Goal: Information Seeking & Learning: Obtain resource

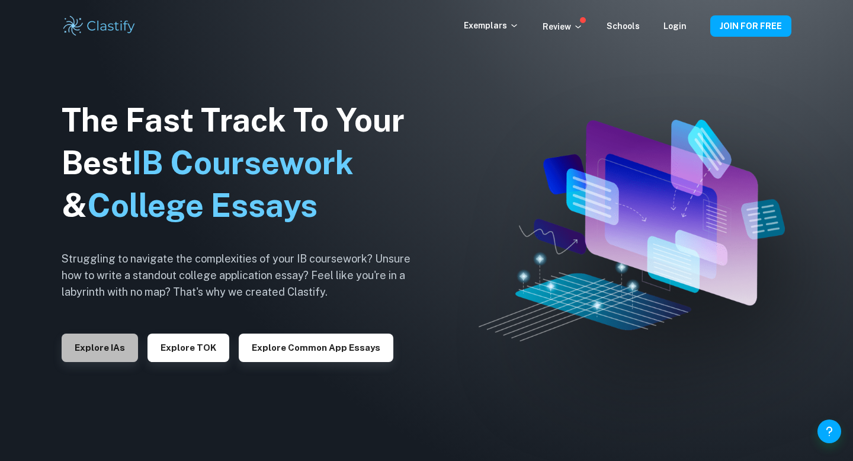
click at [98, 354] on button "Explore IAs" at bounding box center [100, 347] width 76 height 28
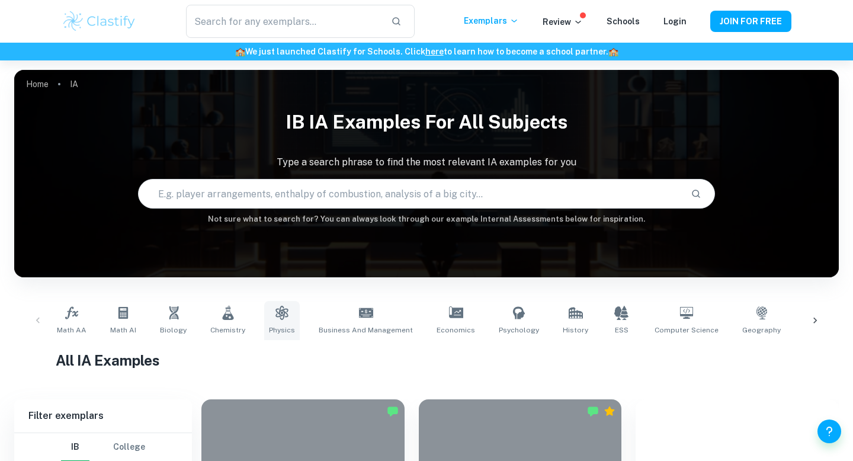
click at [259, 329] on div "Math AA Math AI Biology Chemistry Physics Business and Management Economics Psy…" at bounding box center [426, 320] width 749 height 39
click at [271, 329] on span "Physics" at bounding box center [282, 330] width 26 height 11
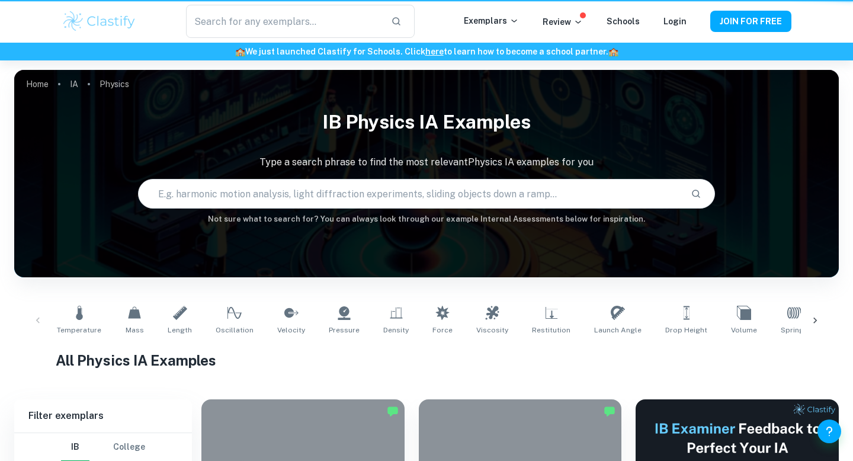
type input "Physics"
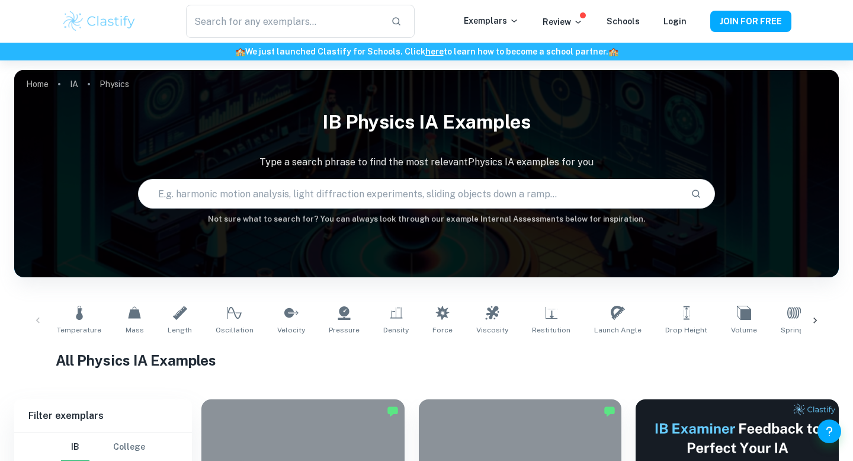
scroll to position [206, 0]
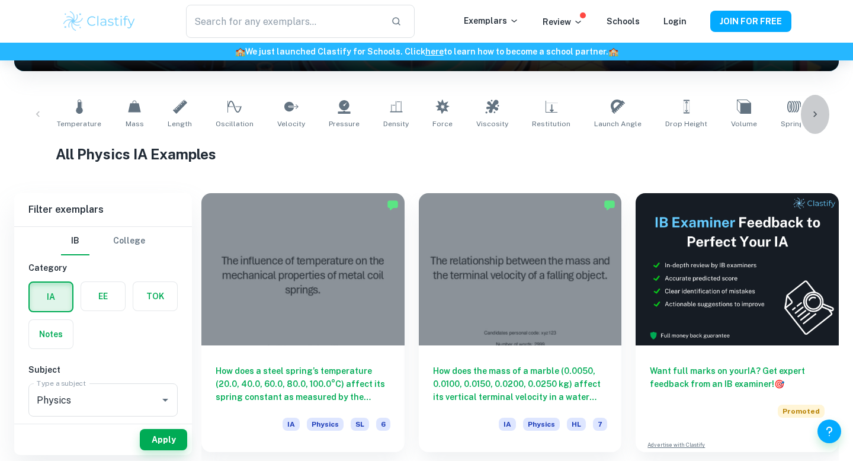
click at [814, 117] on icon at bounding box center [815, 114] width 12 height 12
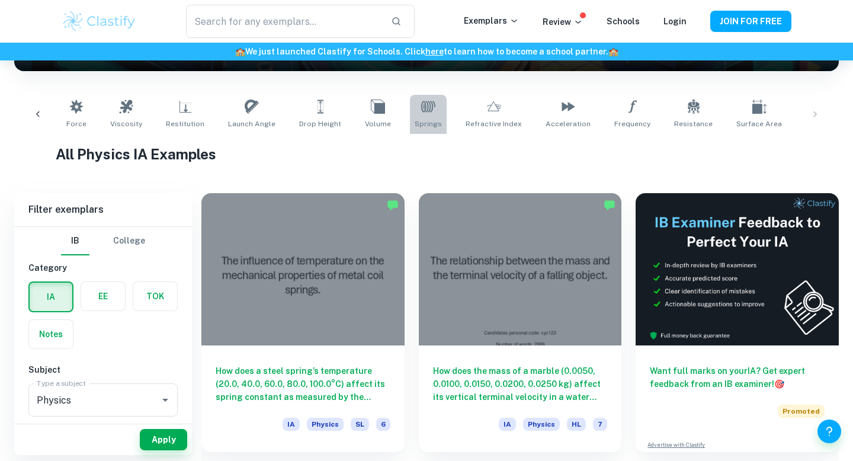
click at [421, 104] on icon at bounding box center [428, 106] width 14 height 11
type input "Springs"
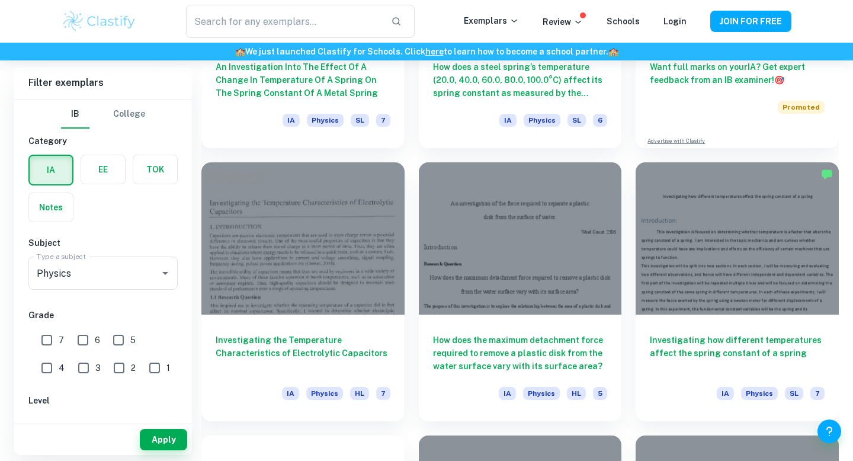
scroll to position [510, 0]
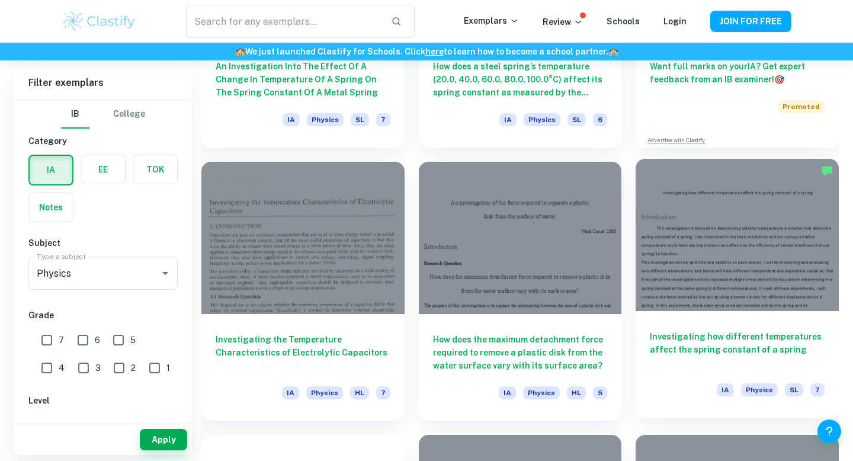
click at [801, 323] on div "Investigating how different temperatures affect the spring constant of a spring…" at bounding box center [736, 364] width 203 height 107
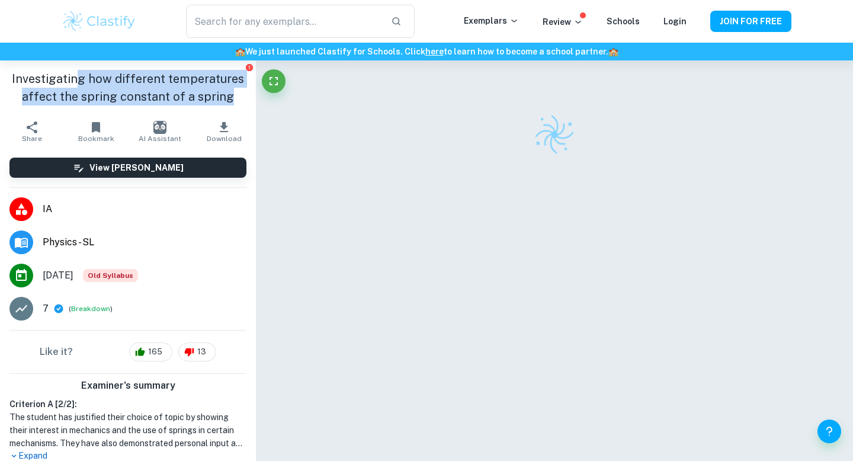
click at [76, 82] on h1 "Investigating how different temperatures affect the spring constant of a spring" at bounding box center [127, 88] width 237 height 36
click at [18, 74] on h1 "Investigating how different temperatures affect the spring constant of a spring" at bounding box center [127, 88] width 237 height 36
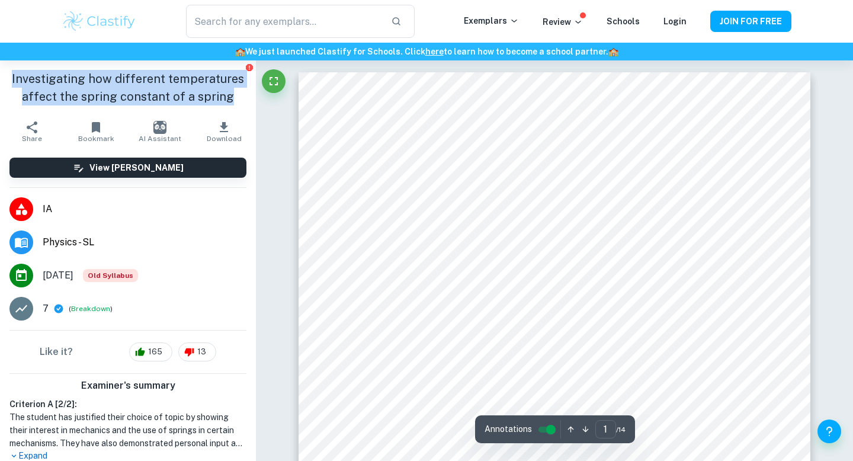
drag, startPoint x: 229, startPoint y: 94, endPoint x: 233, endPoint y: 57, distance: 36.4
click at [233, 95] on h1 "Investigating how different temperatures affect the spring constant of a spring" at bounding box center [127, 88] width 237 height 36
copy h1 "Investigating how different temperatures affect the spring constant of a spring"
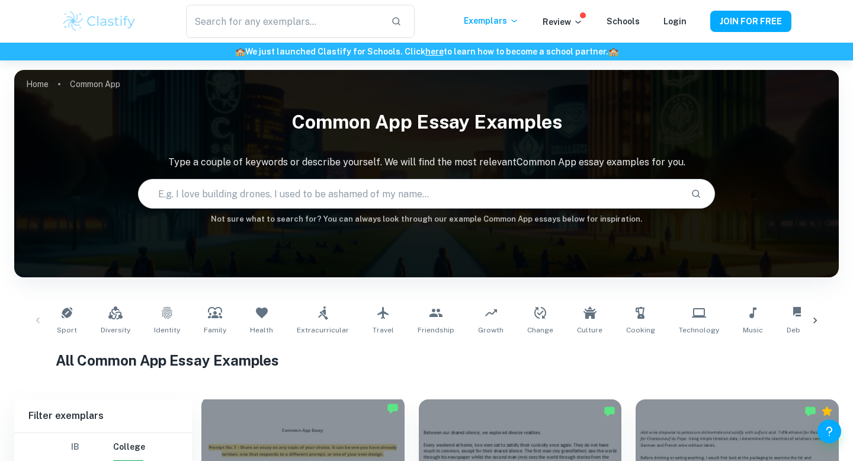
checkbox input "true"
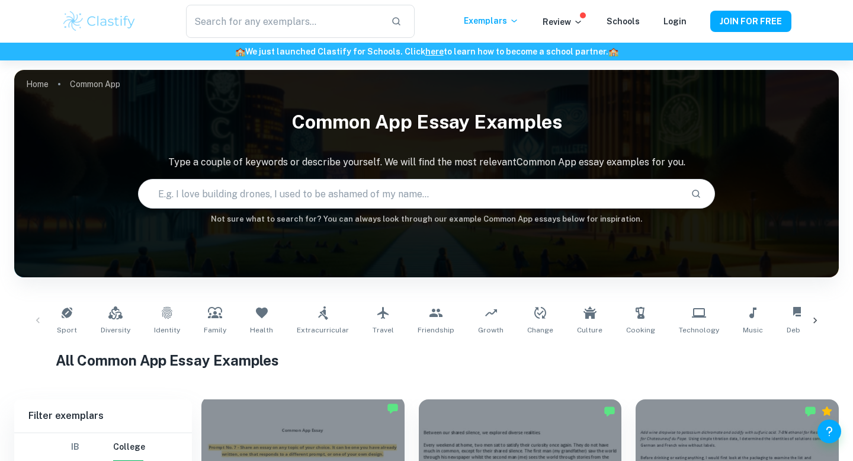
scroll to position [308, 0]
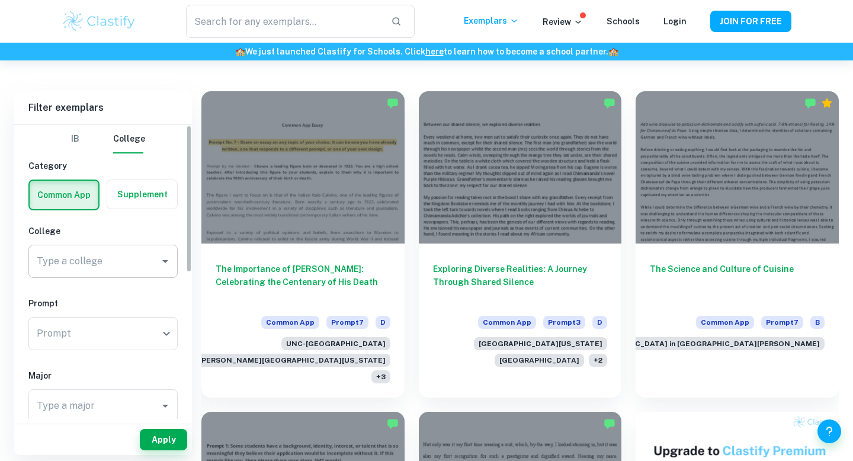
click at [106, 260] on input "Type a college" at bounding box center [94, 261] width 121 height 23
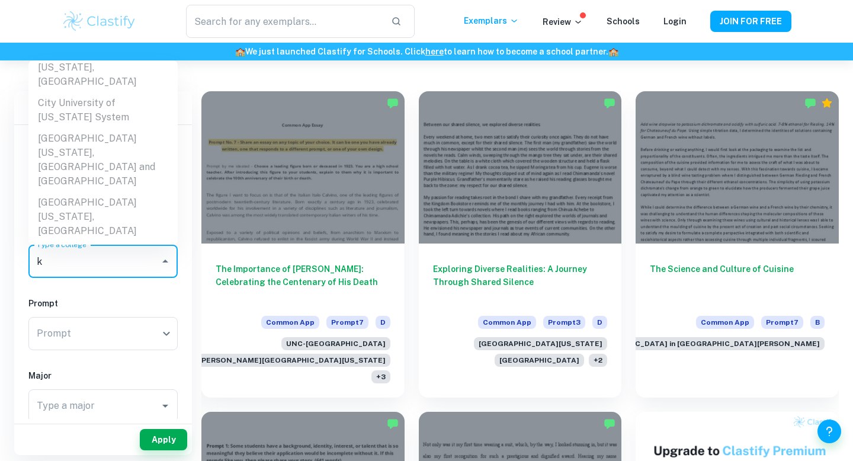
scroll to position [0, 0]
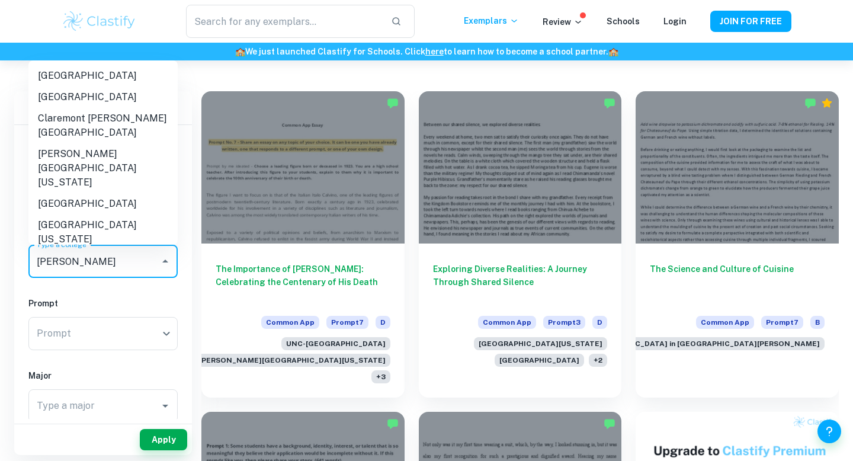
type input "kent"
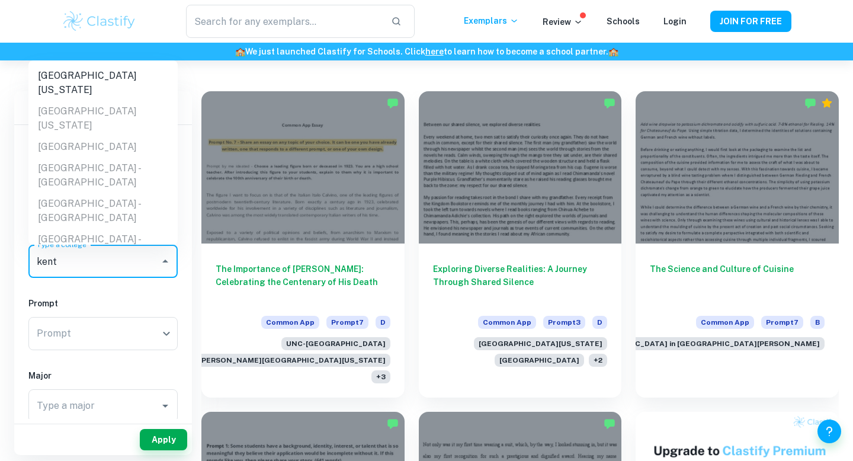
click at [73, 114] on ul "[GEOGRAPHIC_DATA][US_STATE] [GEOGRAPHIC_DATA][US_STATE] [GEOGRAPHIC_DATA] [GEOG…" at bounding box center [102, 152] width 149 height 184
click at [73, 115] on ul "[GEOGRAPHIC_DATA][US_STATE] [GEOGRAPHIC_DATA][US_STATE] [GEOGRAPHIC_DATA] [GEOG…" at bounding box center [102, 152] width 149 height 184
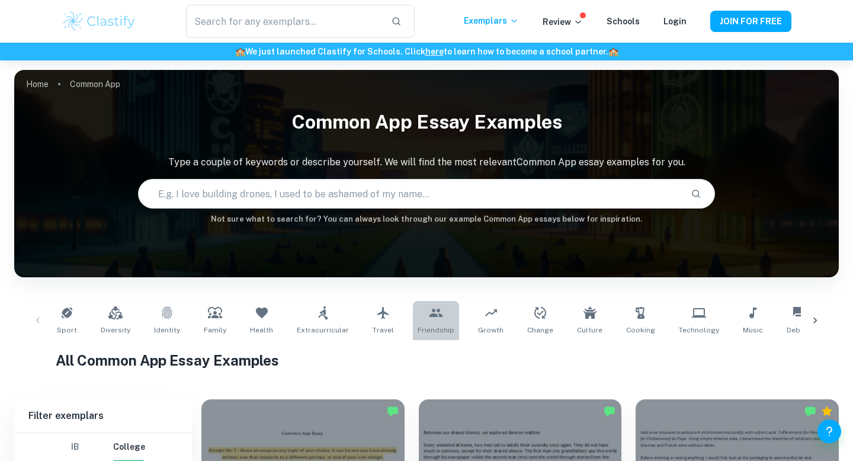
click at [418, 318] on link "Friendship" at bounding box center [436, 320] width 46 height 39
type input "Friendship"
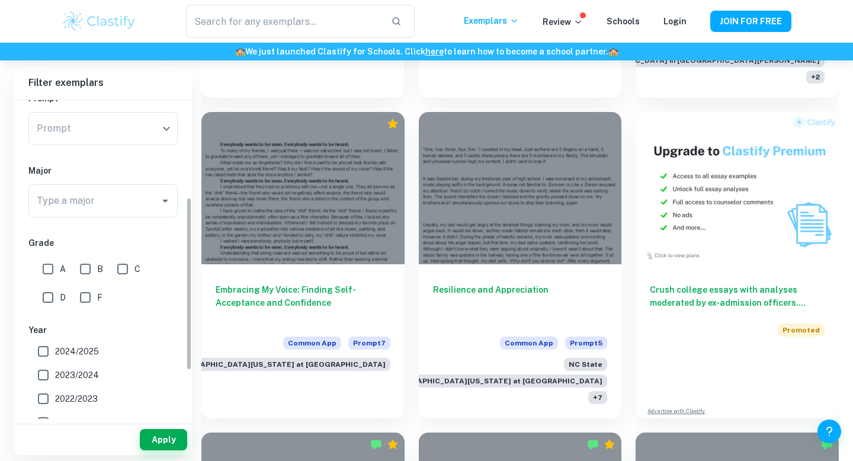
scroll to position [181, 0]
click at [85, 214] on div "Type a major" at bounding box center [102, 200] width 149 height 33
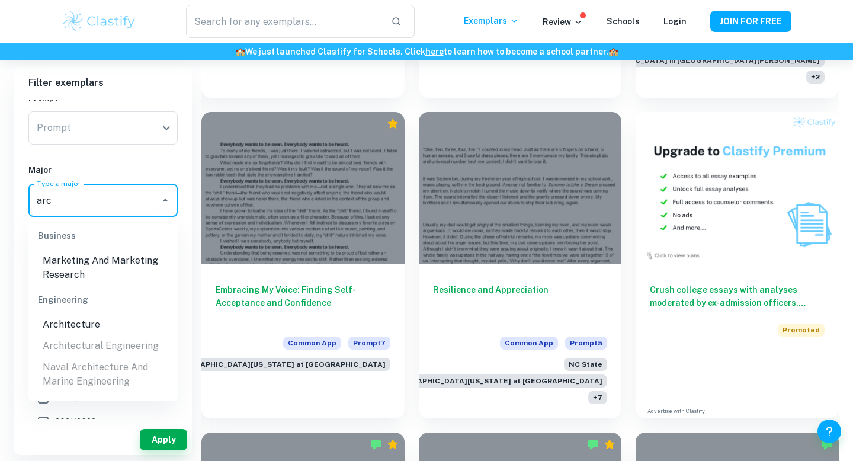
click at [60, 320] on li "Architecture" at bounding box center [102, 324] width 149 height 21
type input "Architecture"
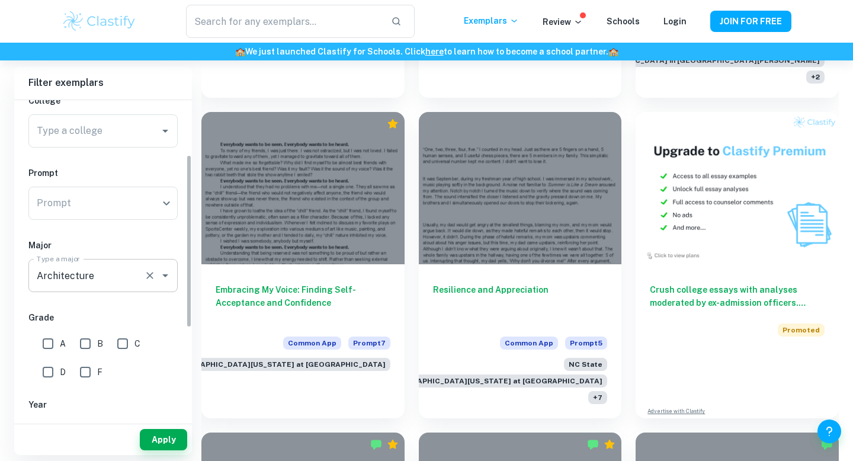
scroll to position [95, 0]
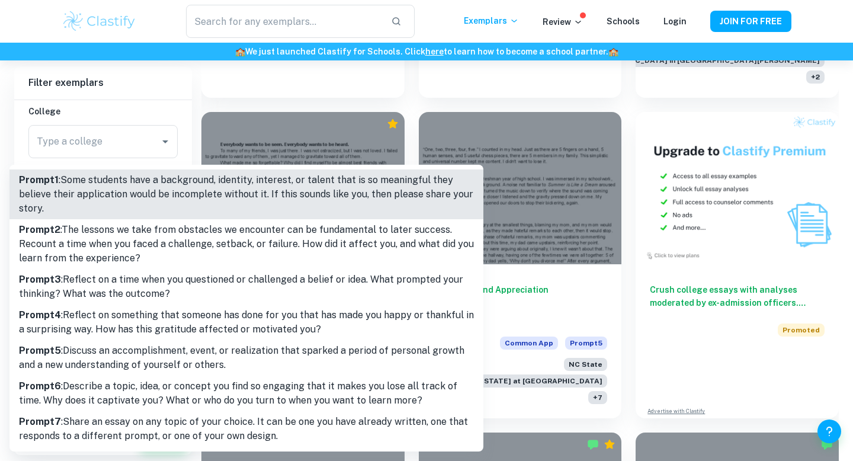
click at [99, 365] on p "Prompt 5 : Discuss an accomplishment, event, or realization that sparked a peri…" at bounding box center [246, 357] width 455 height 28
type input "5"
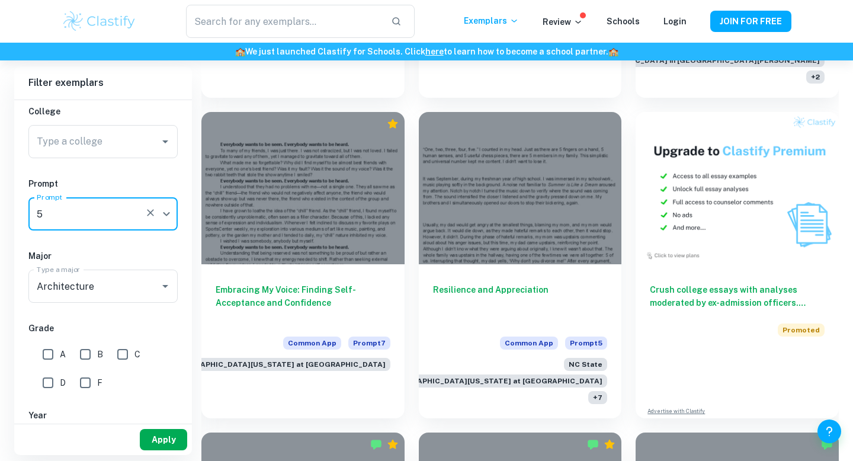
click at [157, 435] on button "Apply" at bounding box center [163, 439] width 47 height 21
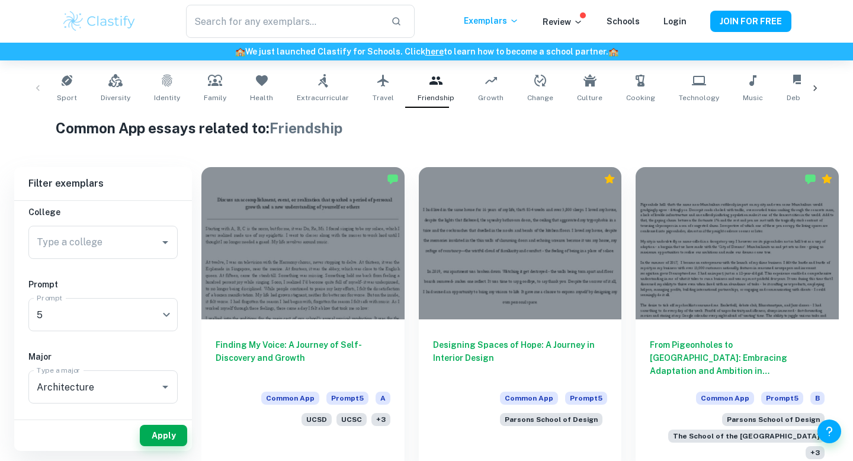
scroll to position [228, 0]
